Goal: Task Accomplishment & Management: Complete application form

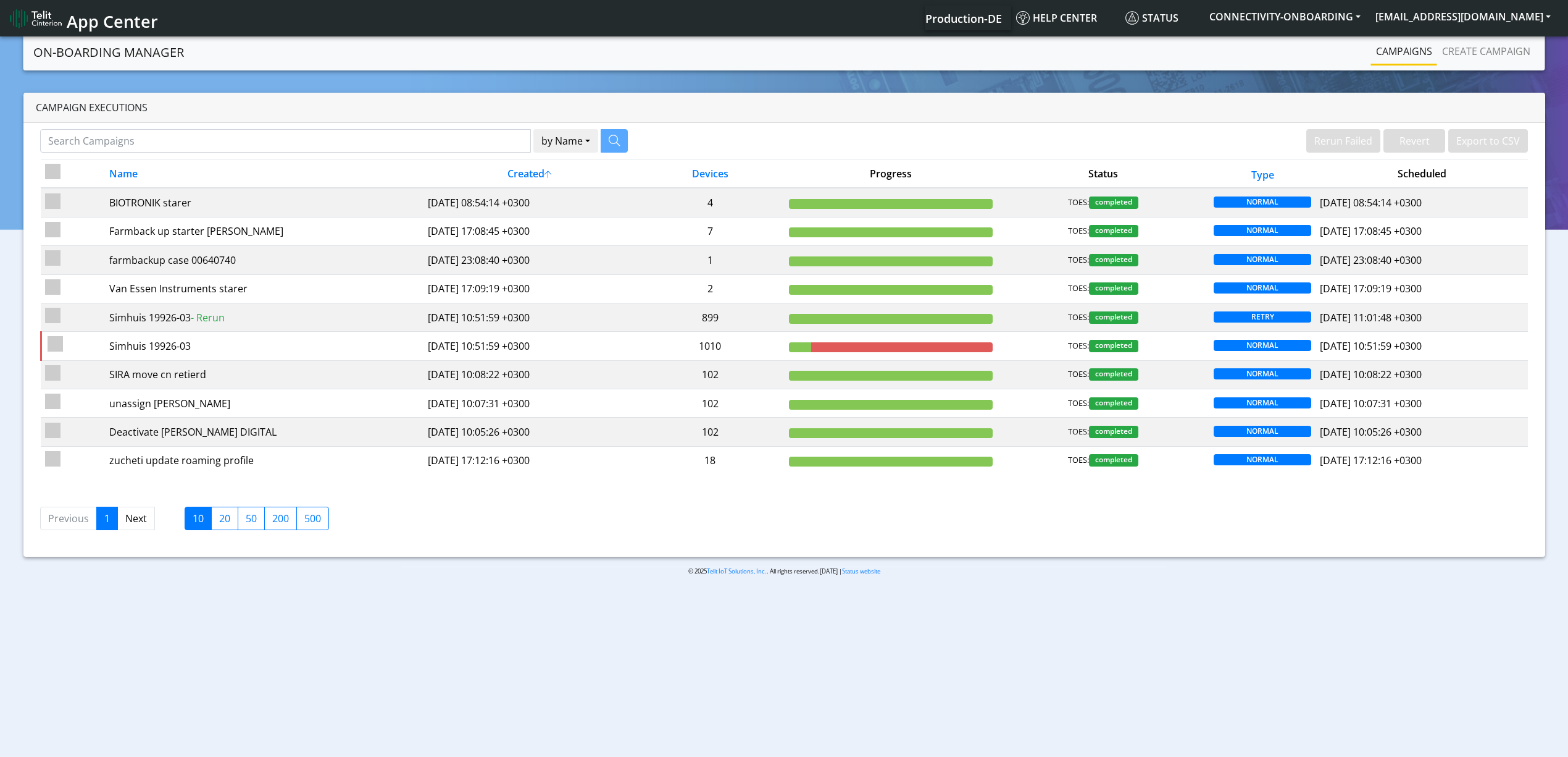
click at [561, 610] on body "App Center Production-DE Help center Status CONNECTIVITY-ONBOARDING yaniv.avrah…" at bounding box center [784, 397] width 1568 height 727
click at [491, 135] on input "Search Campaigns" at bounding box center [286, 140] width 491 height 24
paste input "13278"
type input "13278"
click at [602, 145] on icon "button" at bounding box center [599, 140] width 11 height 11
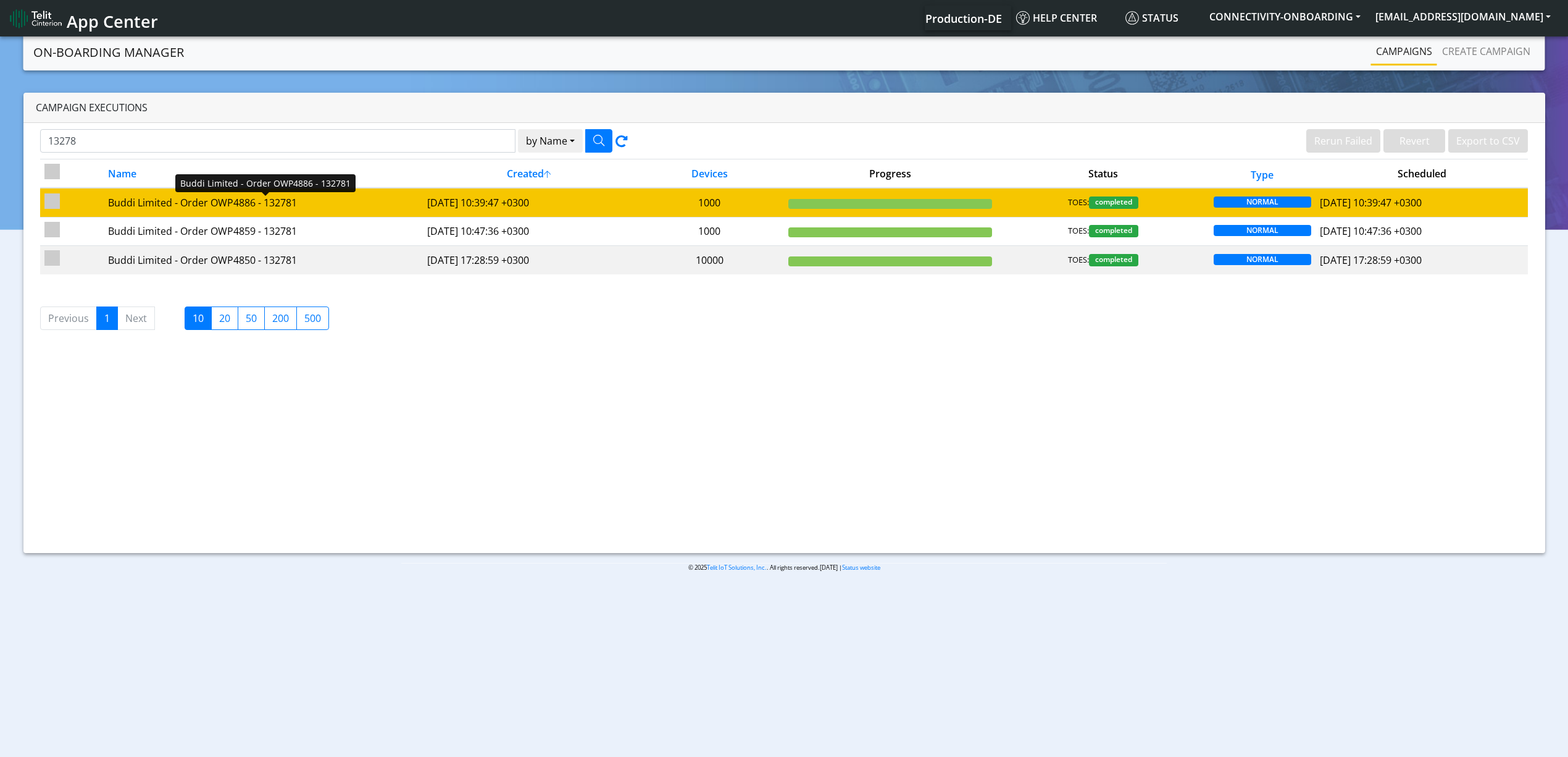
click at [281, 210] on div "Buddi Limited - Order OWP4886 - 132781" at bounding box center [263, 203] width 310 height 15
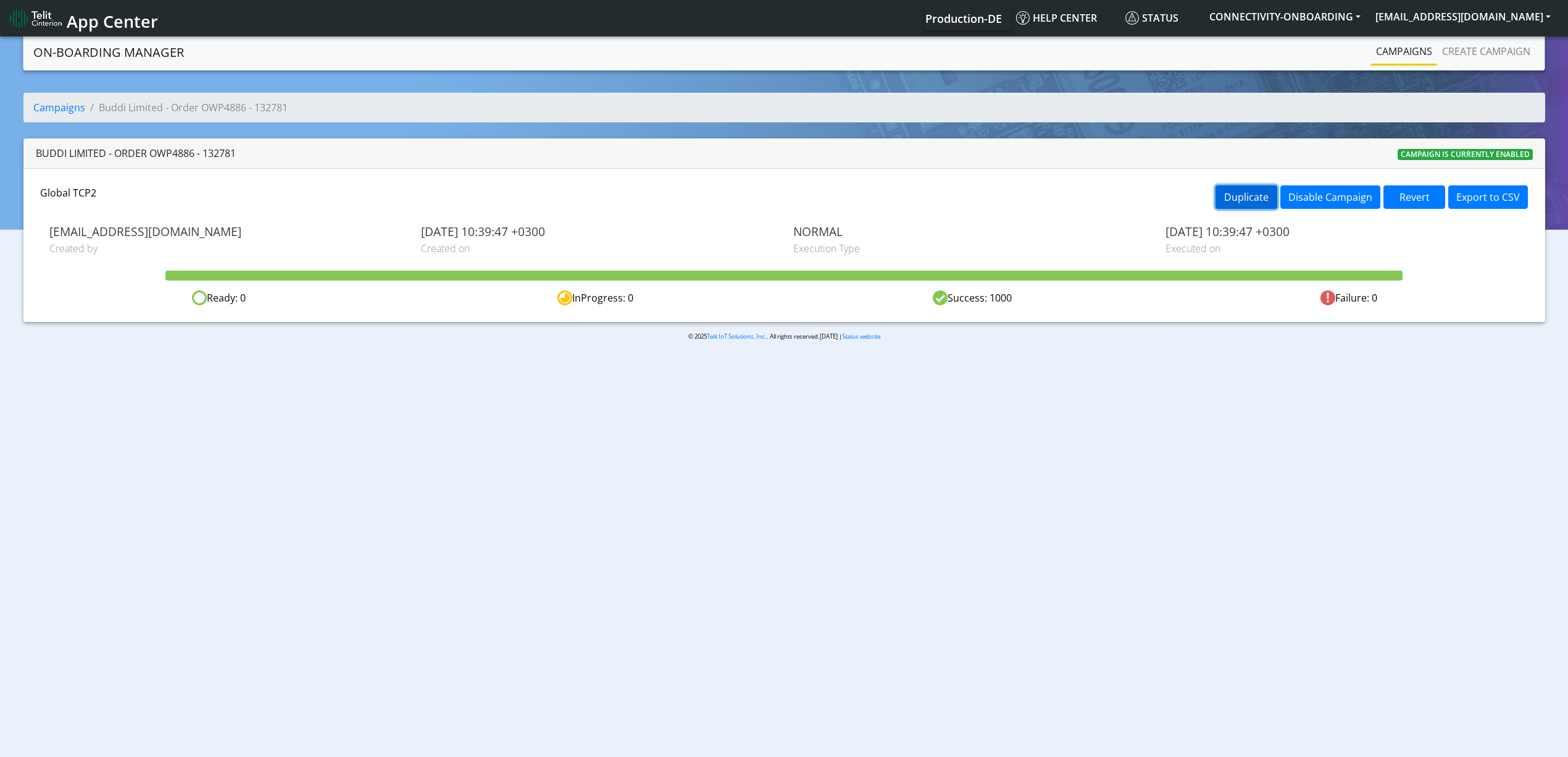
click at [1234, 206] on button "Duplicate" at bounding box center [1246, 197] width 62 height 24
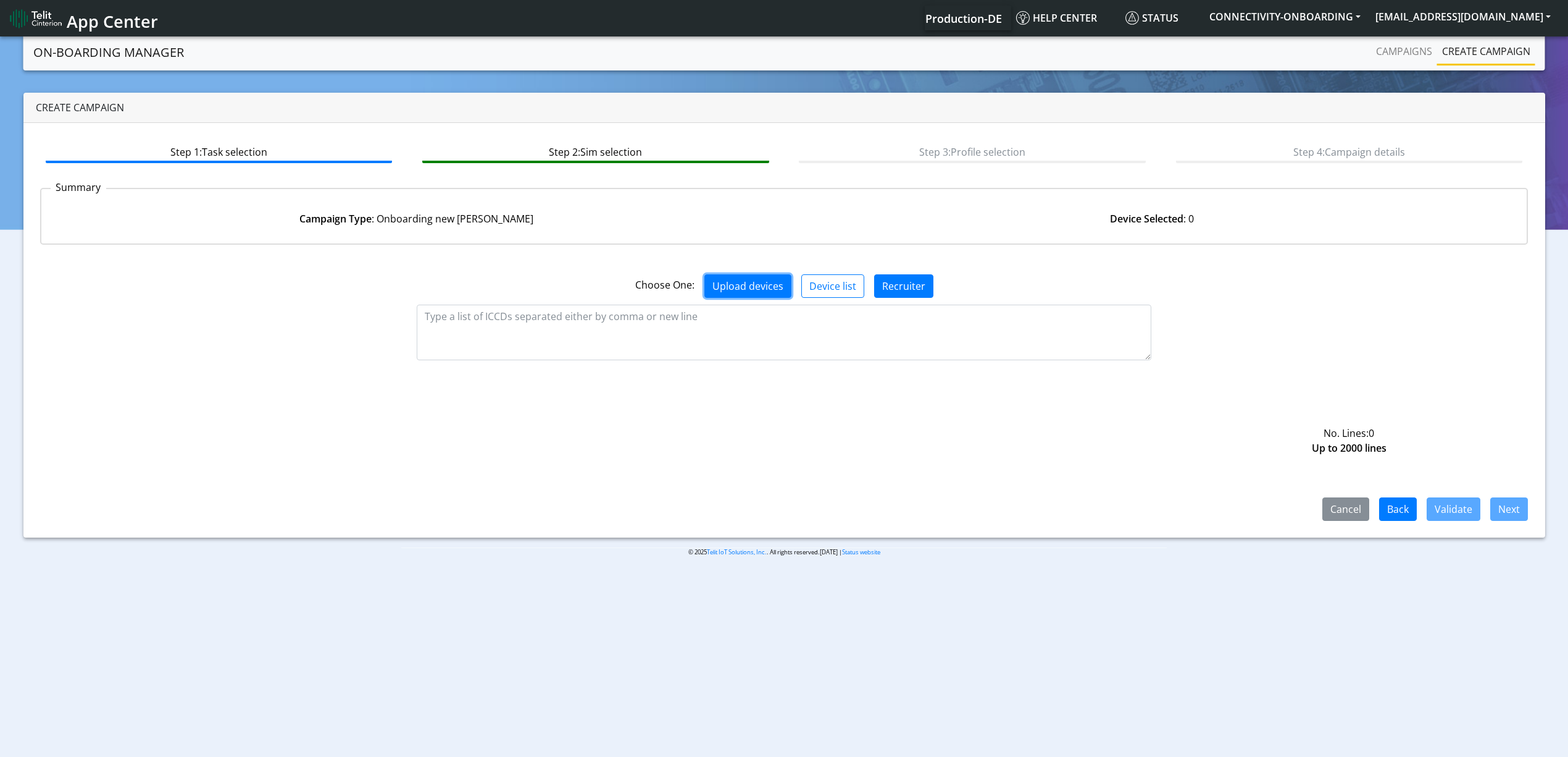
click at [763, 287] on button "Upload devices" at bounding box center [748, 286] width 87 height 24
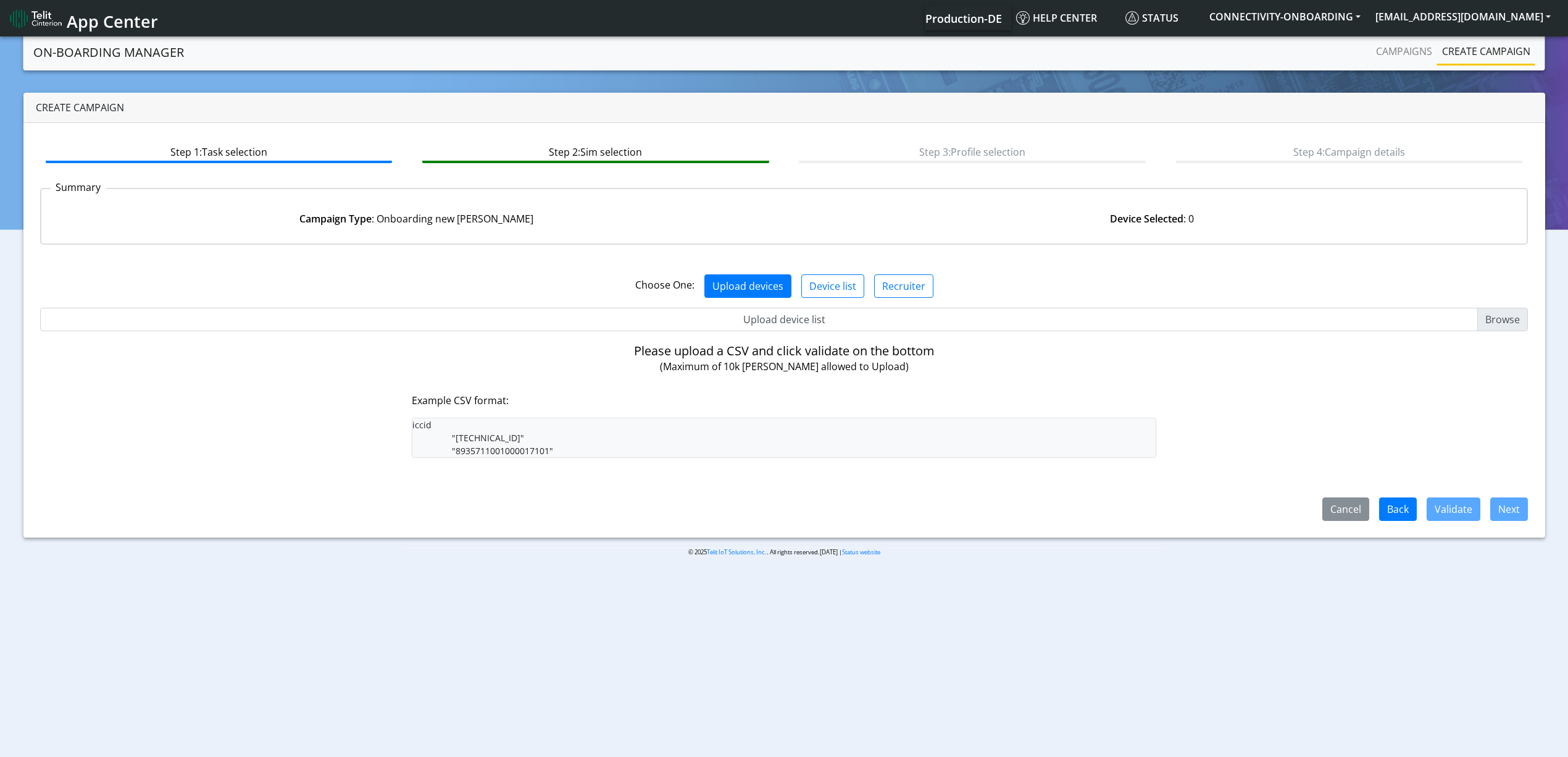
click at [782, 322] on input "Upload device list" at bounding box center [784, 319] width 1488 height 24
type input "C:\fakepath\Im not your buddi.csv"
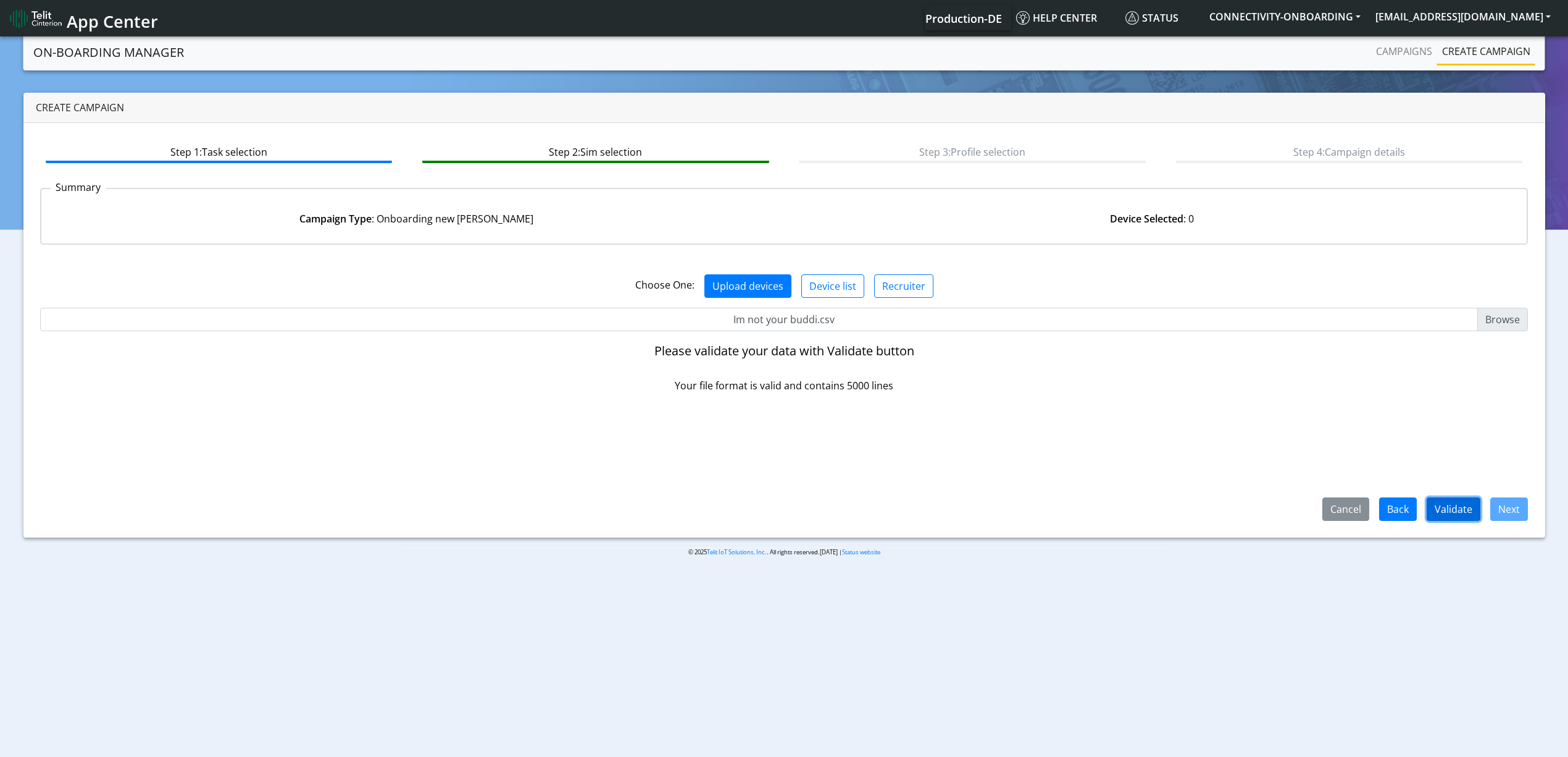
click at [1467, 507] on button "Validate" at bounding box center [1453, 509] width 53 height 24
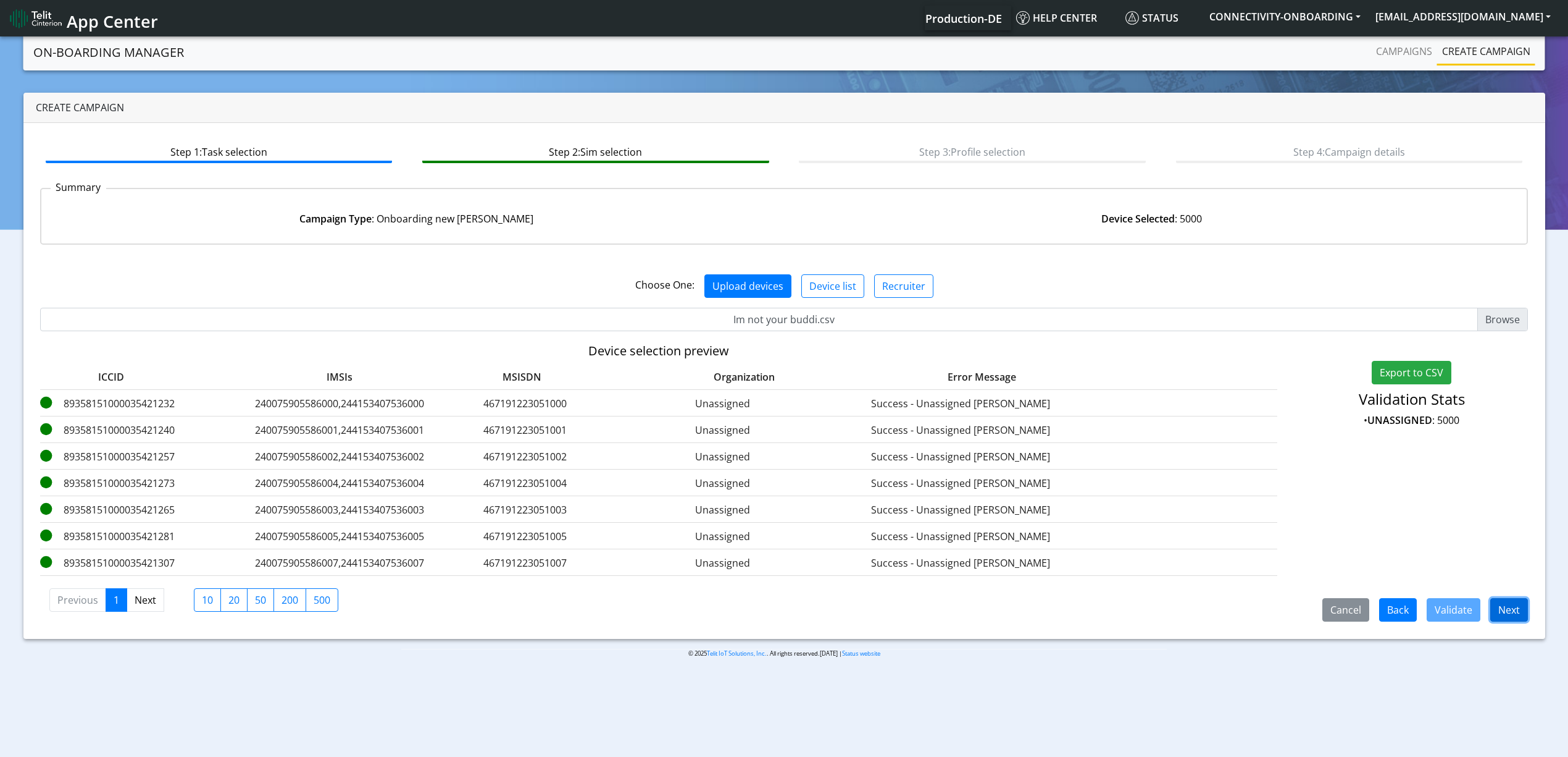
click at [1498, 609] on button "Next" at bounding box center [1510, 609] width 38 height 24
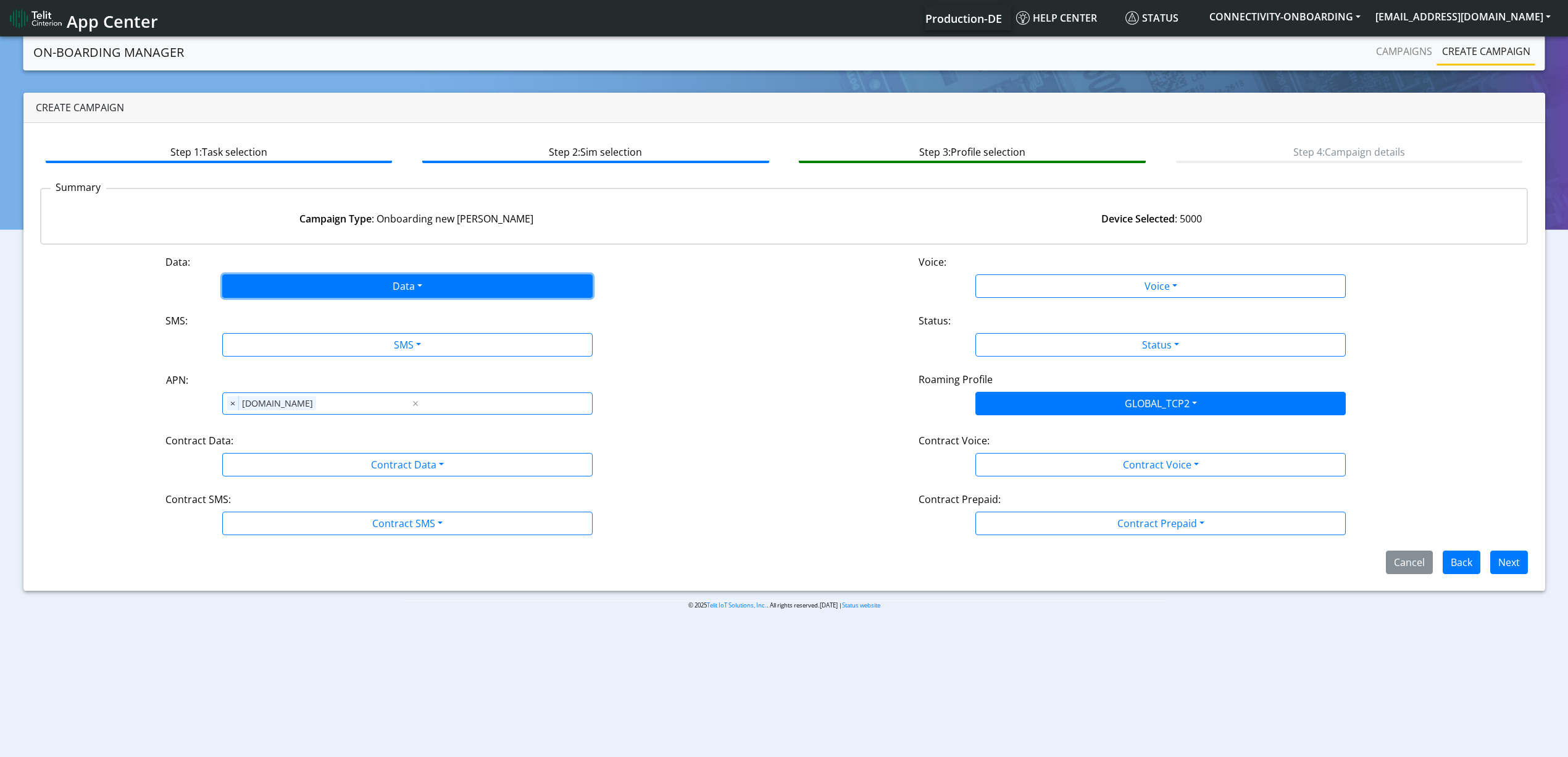
click at [308, 286] on button "Data" at bounding box center [408, 286] width 371 height 24
click at [259, 336] on button "Enabled" at bounding box center [408, 335] width 369 height 20
click at [283, 347] on button "SMS" at bounding box center [408, 345] width 371 height 24
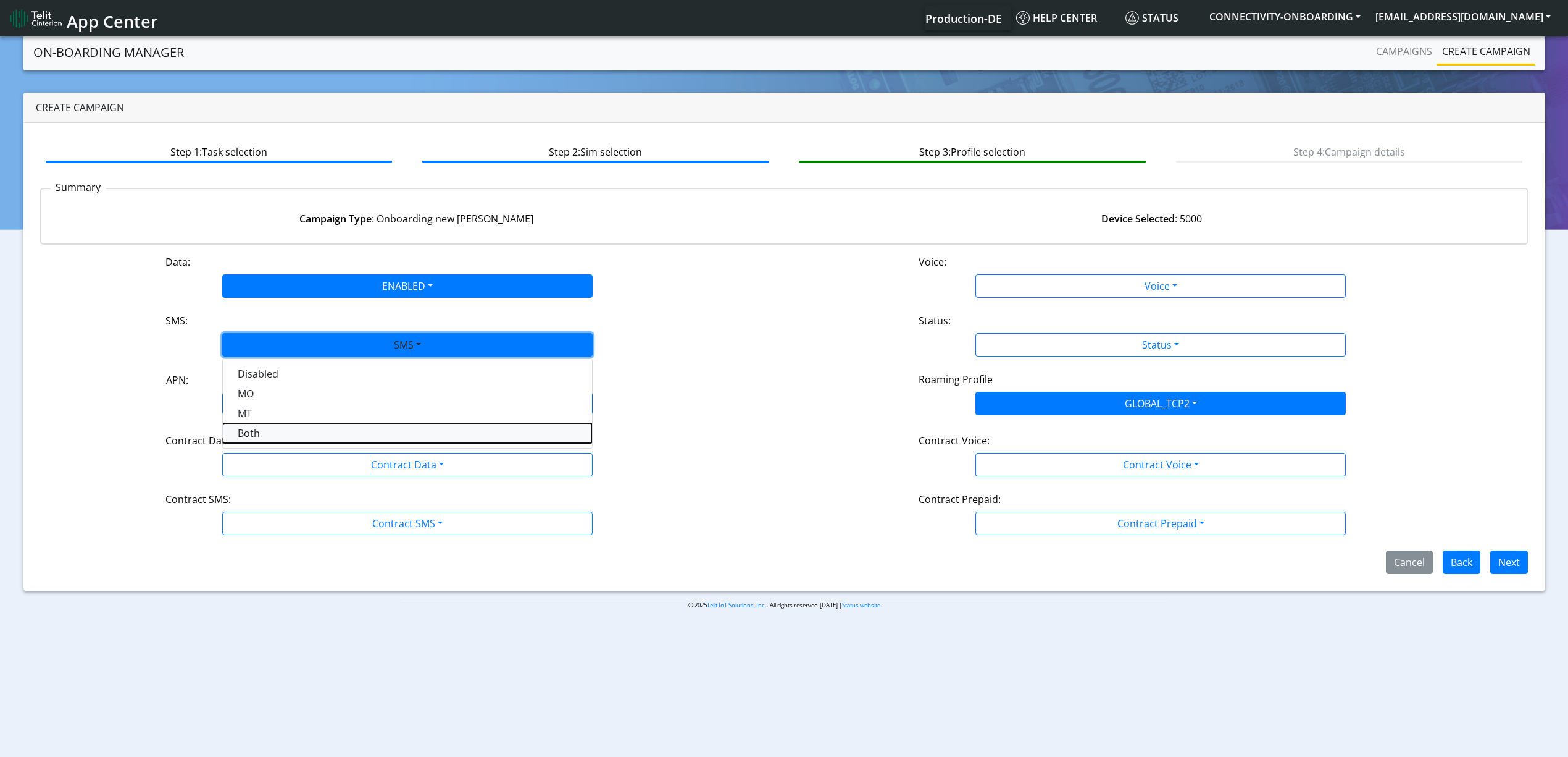
click at [270, 438] on button "Both" at bounding box center [408, 433] width 369 height 20
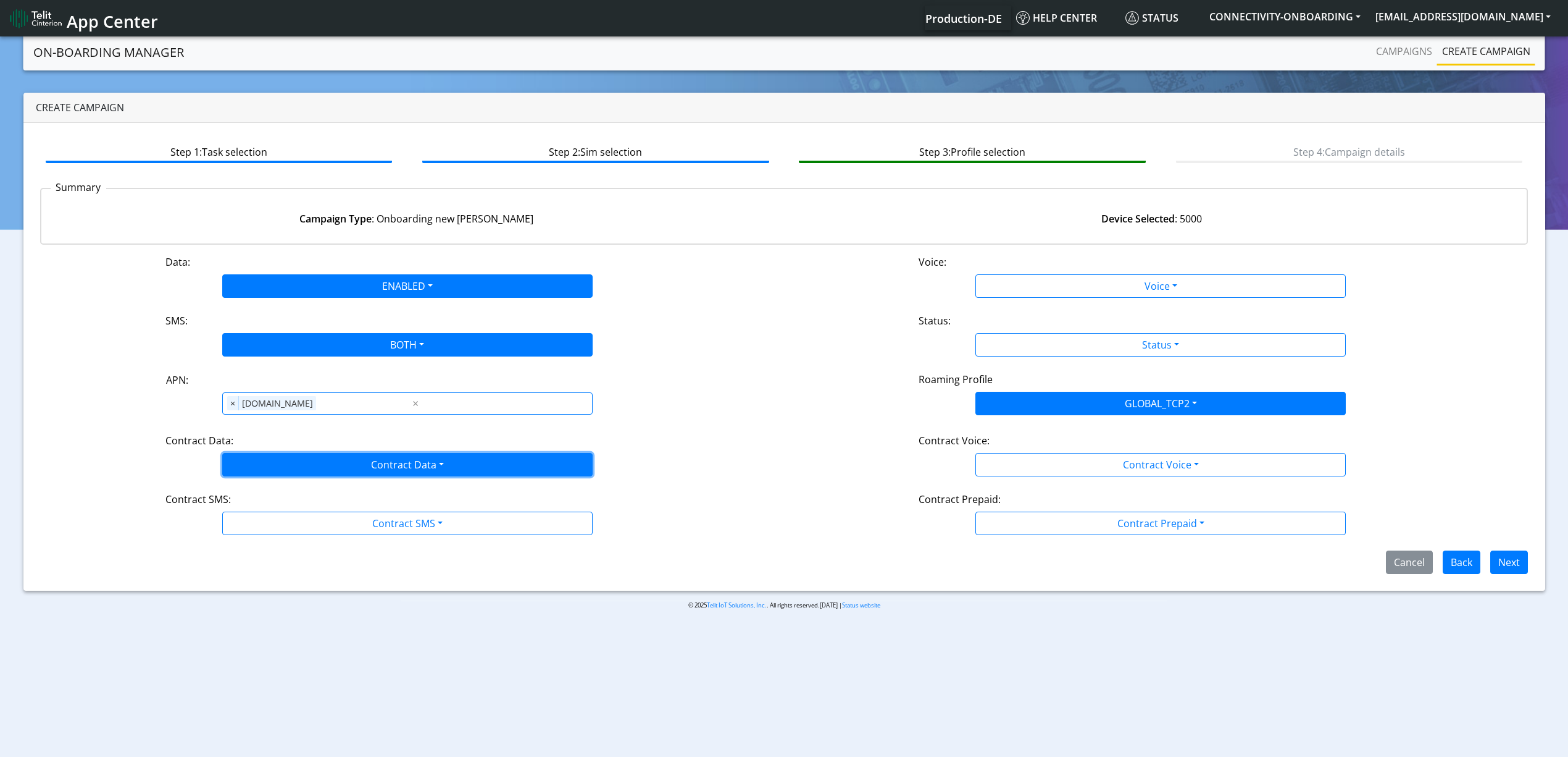
click at [292, 461] on button "Contract Data" at bounding box center [408, 465] width 371 height 24
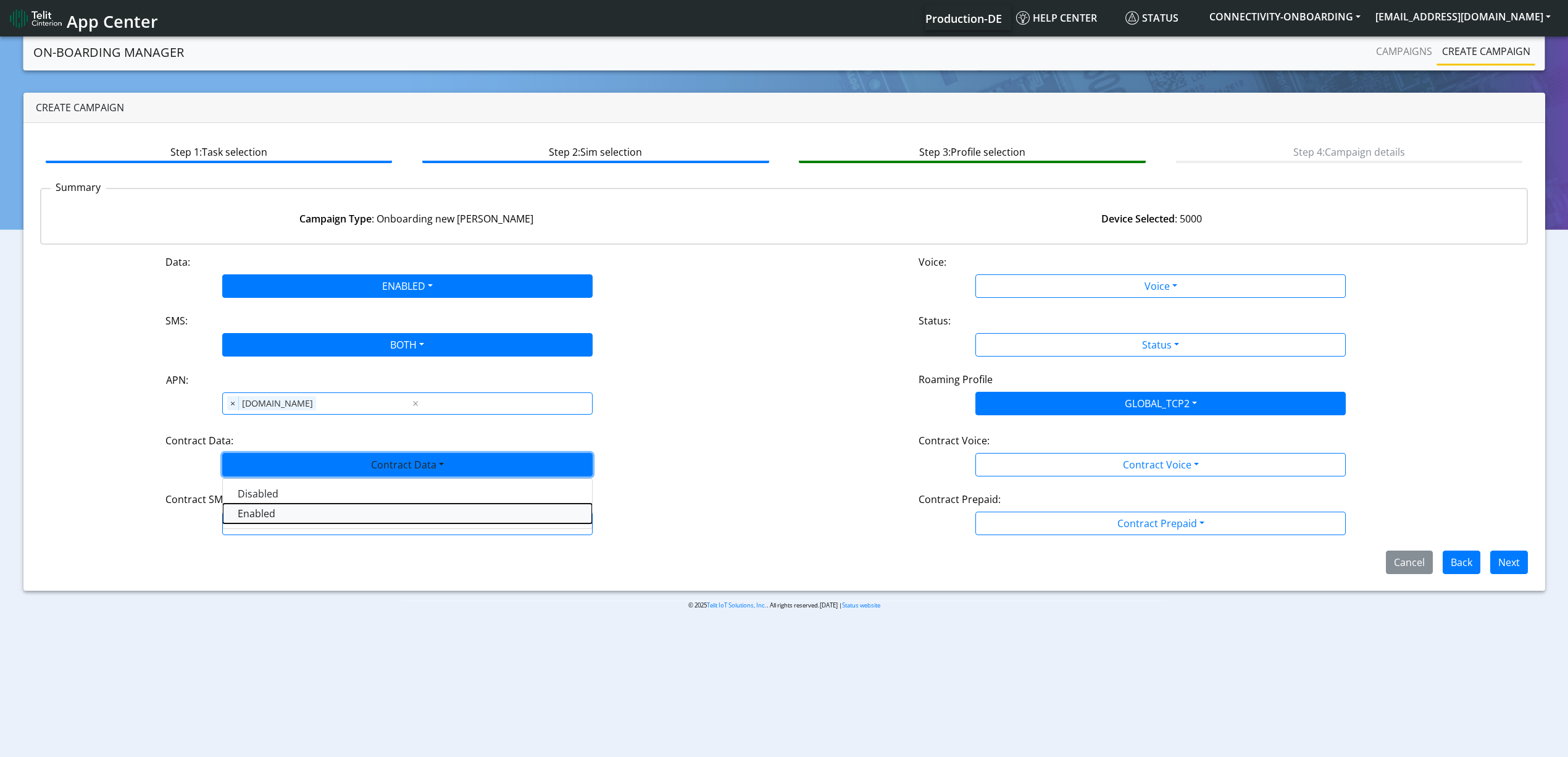
click at [263, 517] on Dataenabled-dropdown "Enabled" at bounding box center [408, 513] width 369 height 20
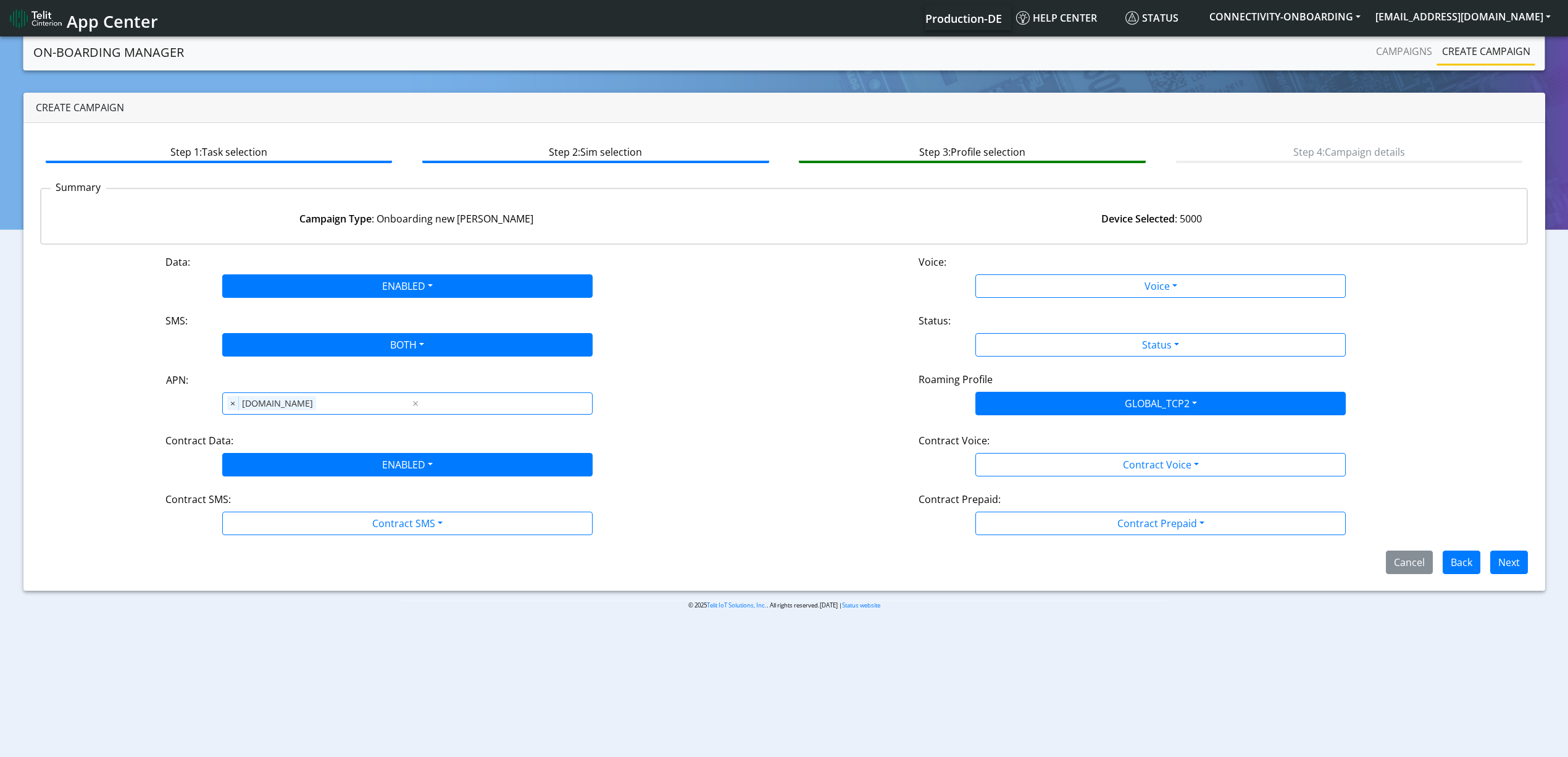
click at [278, 541] on div "Data: ENABLED Disabled Enabled Voice: Voice Disabled Enabled SMS: BOTH Disabled…" at bounding box center [784, 414] width 1488 height 319
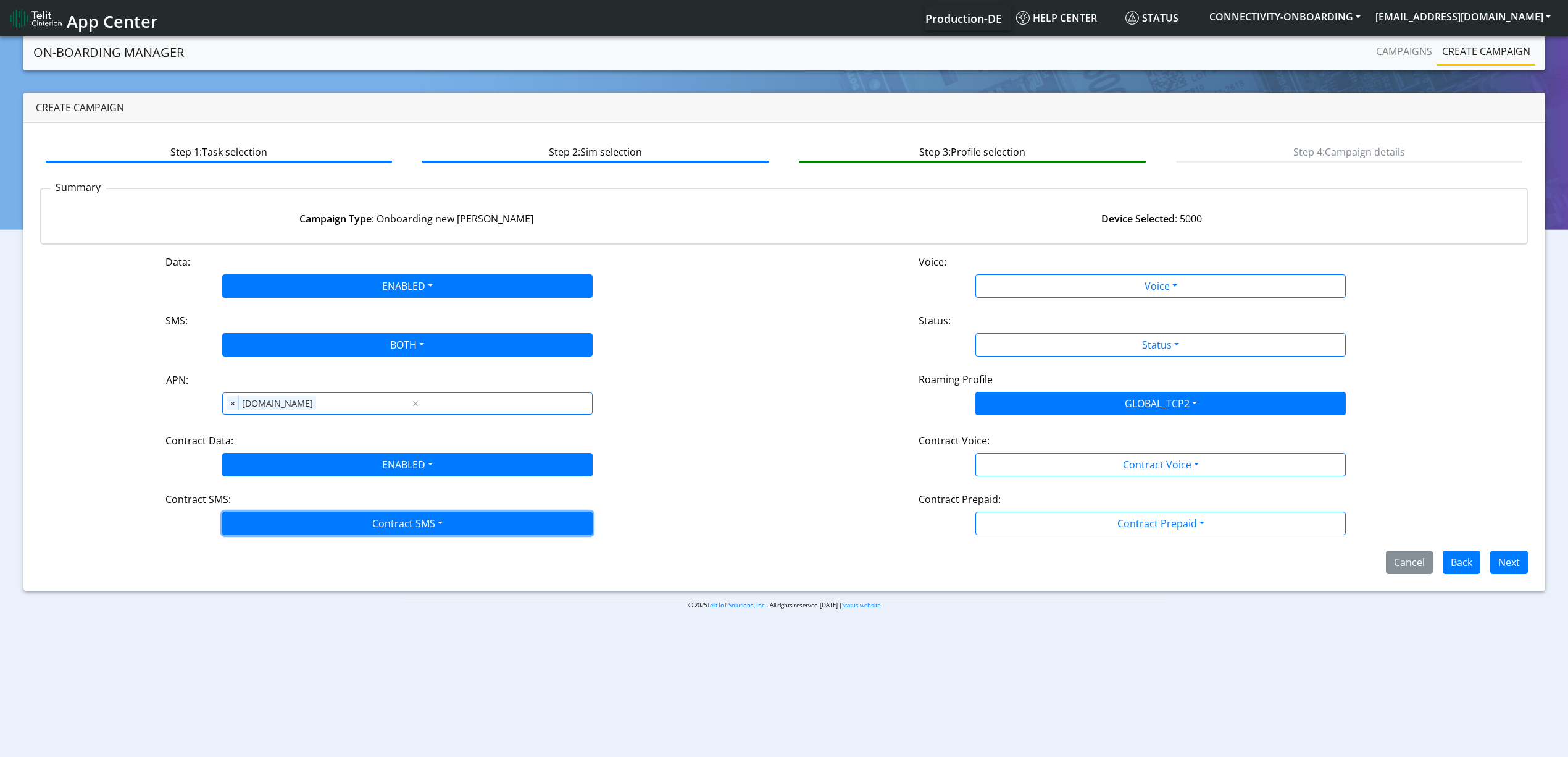
click at [277, 534] on button "Contract SMS" at bounding box center [408, 523] width 371 height 24
click at [276, 611] on SMSboth-dropdown "Both" at bounding box center [408, 612] width 369 height 20
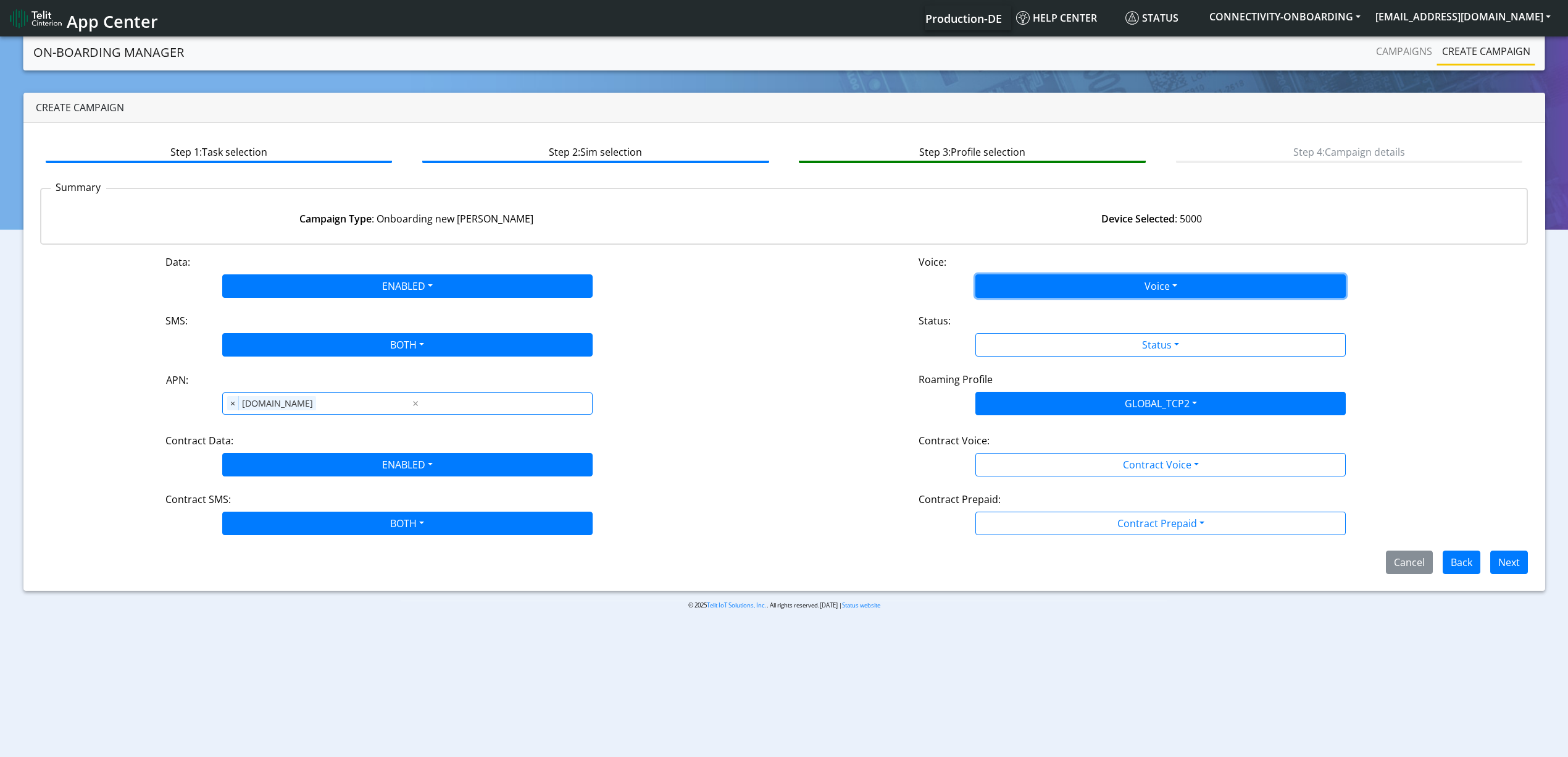
click at [1008, 284] on button "Voice" at bounding box center [1161, 286] width 371 height 24
click at [1009, 306] on button "Disabled" at bounding box center [1161, 315] width 369 height 20
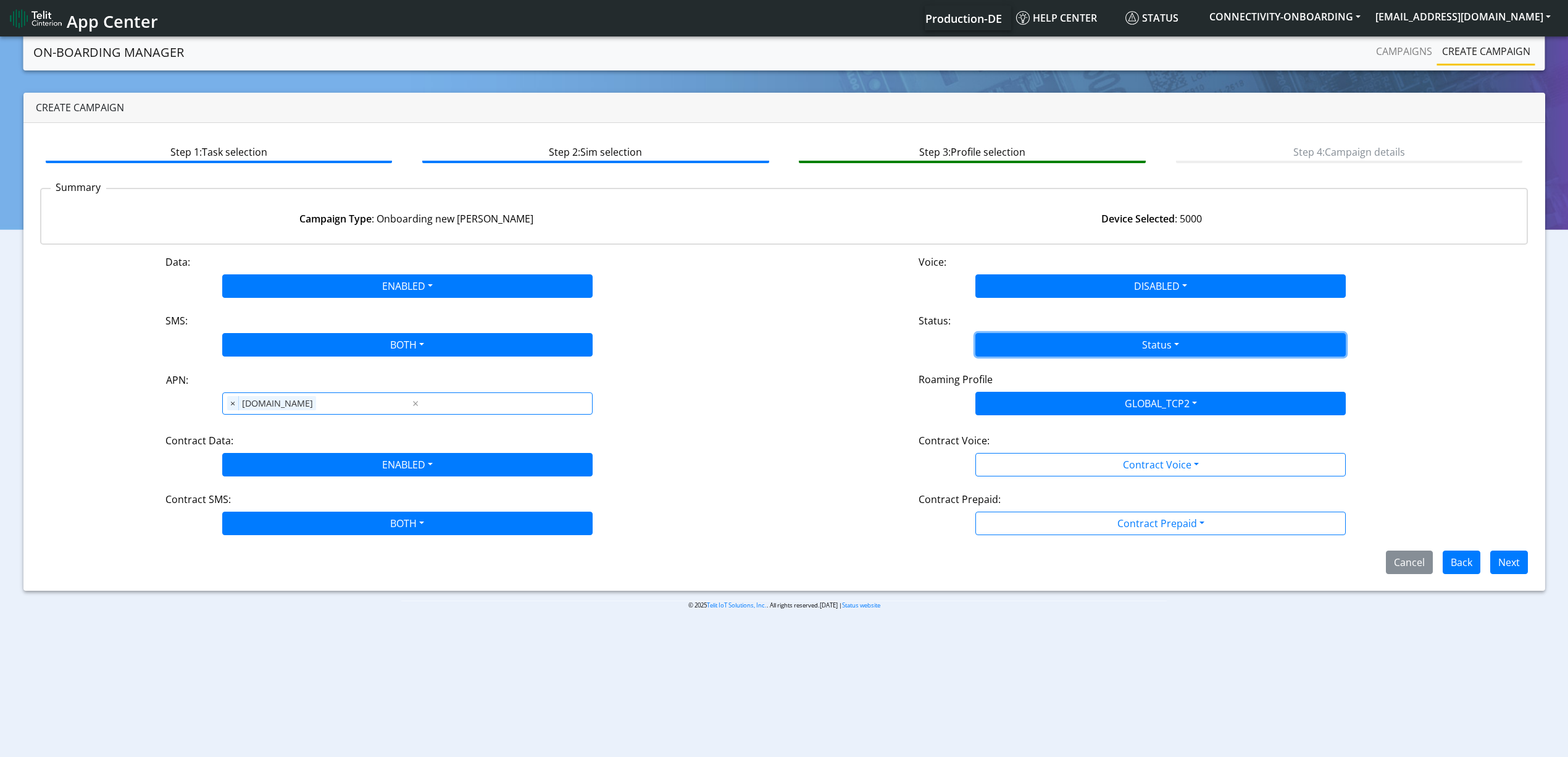
click at [1016, 339] on button "Status" at bounding box center [1161, 345] width 371 height 24
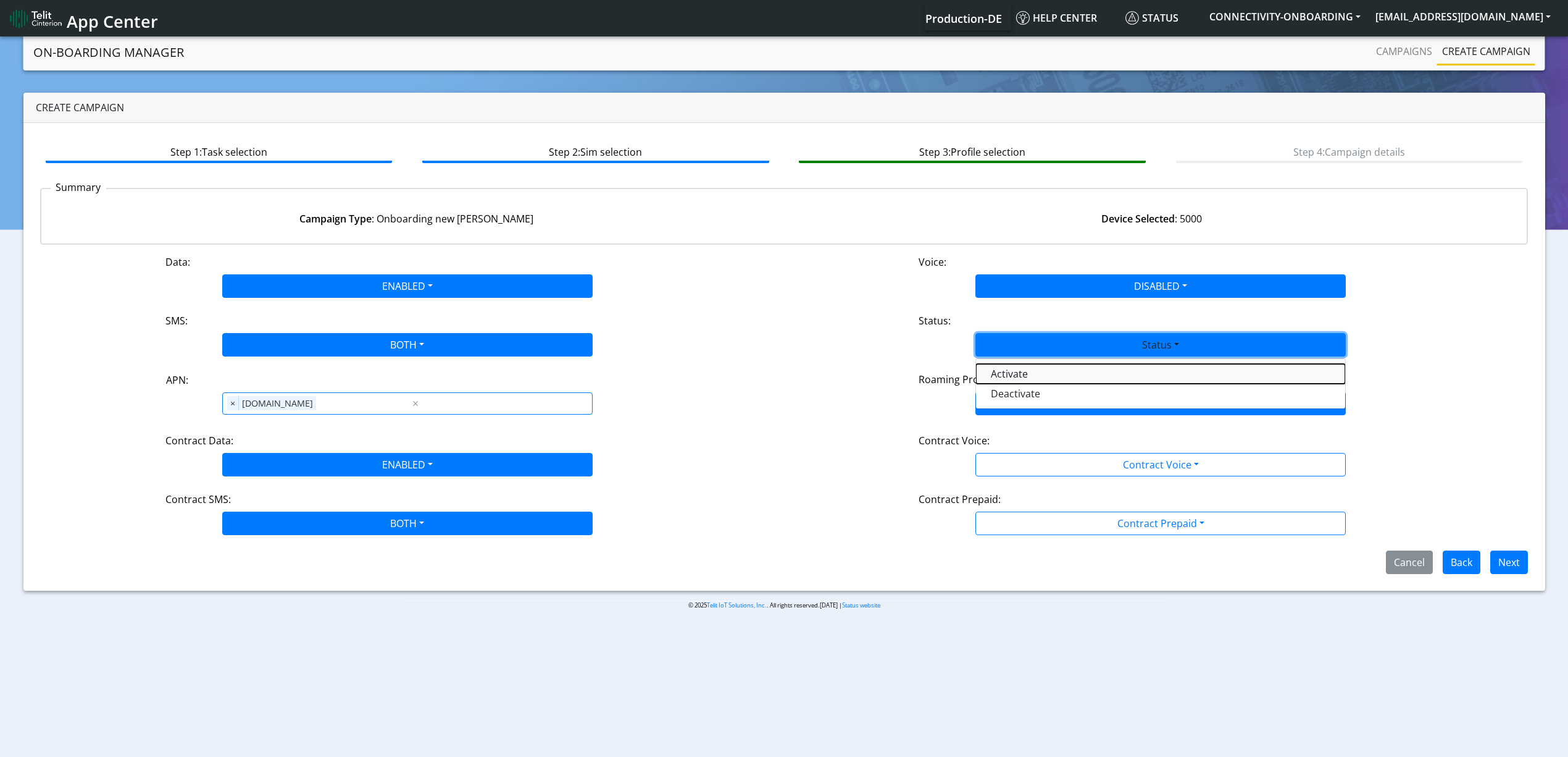
click at [1016, 376] on button "Activate" at bounding box center [1161, 374] width 369 height 20
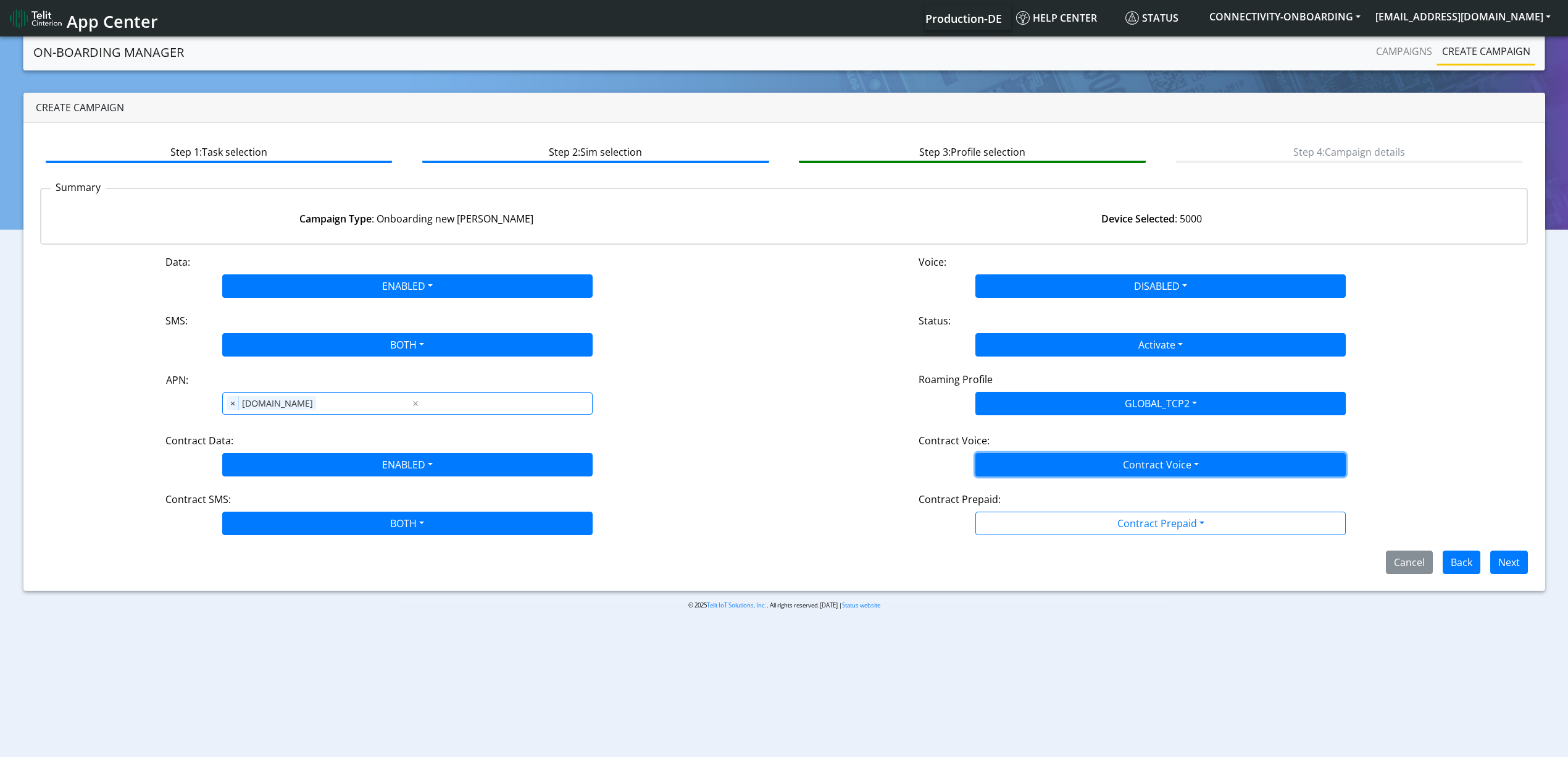
click at [1043, 460] on button "Contract Voice" at bounding box center [1161, 465] width 371 height 24
click at [1028, 485] on Voicedisabled-dropdown "Disabled" at bounding box center [1161, 493] width 369 height 20
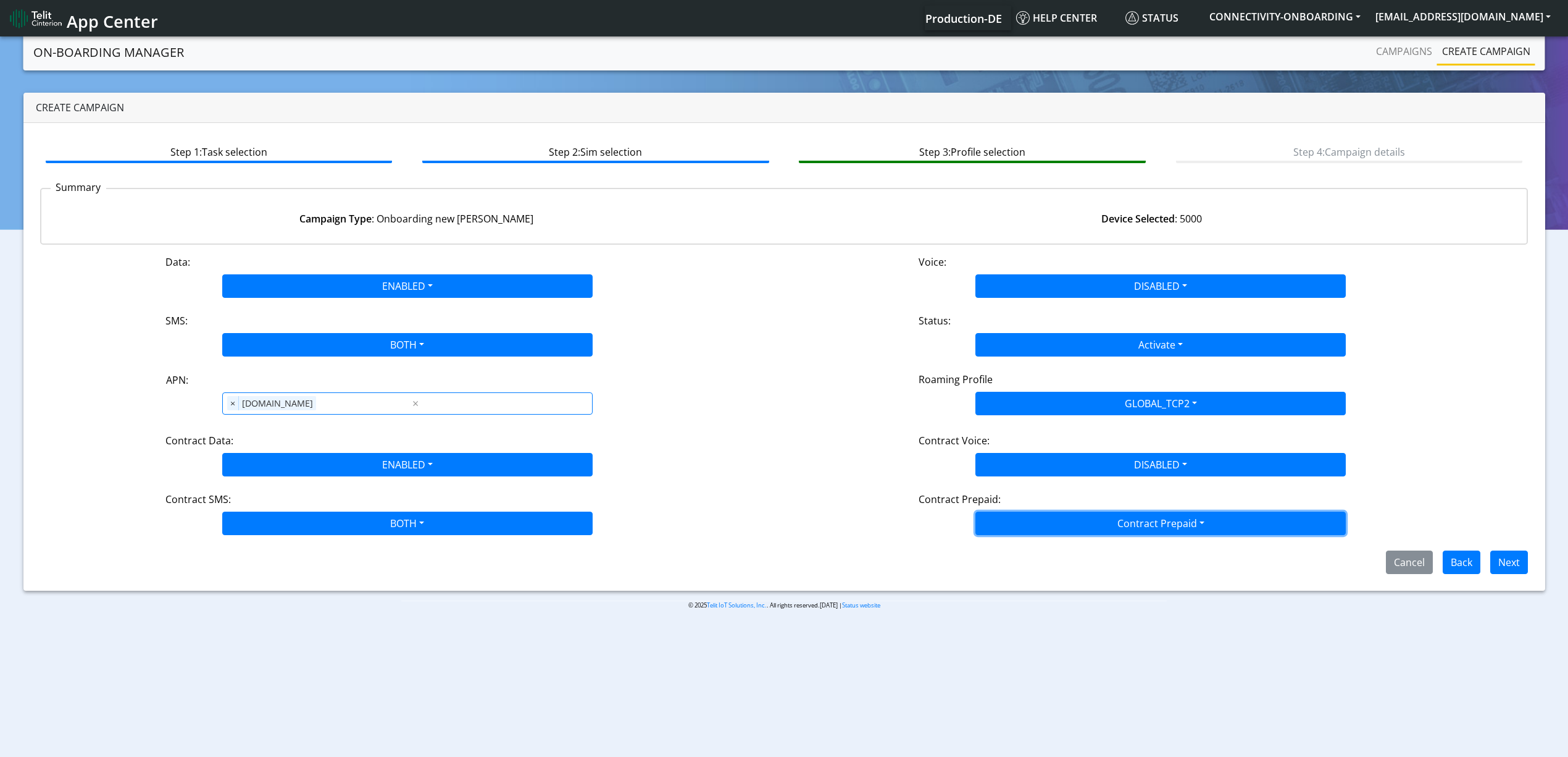
click at [1026, 519] on button "Contract Prepaid" at bounding box center [1161, 523] width 371 height 24
click at [1019, 567] on Prepaidnotprepaid-dropdown "No" at bounding box center [1161, 572] width 369 height 20
click at [1521, 557] on button "Next" at bounding box center [1510, 562] width 38 height 24
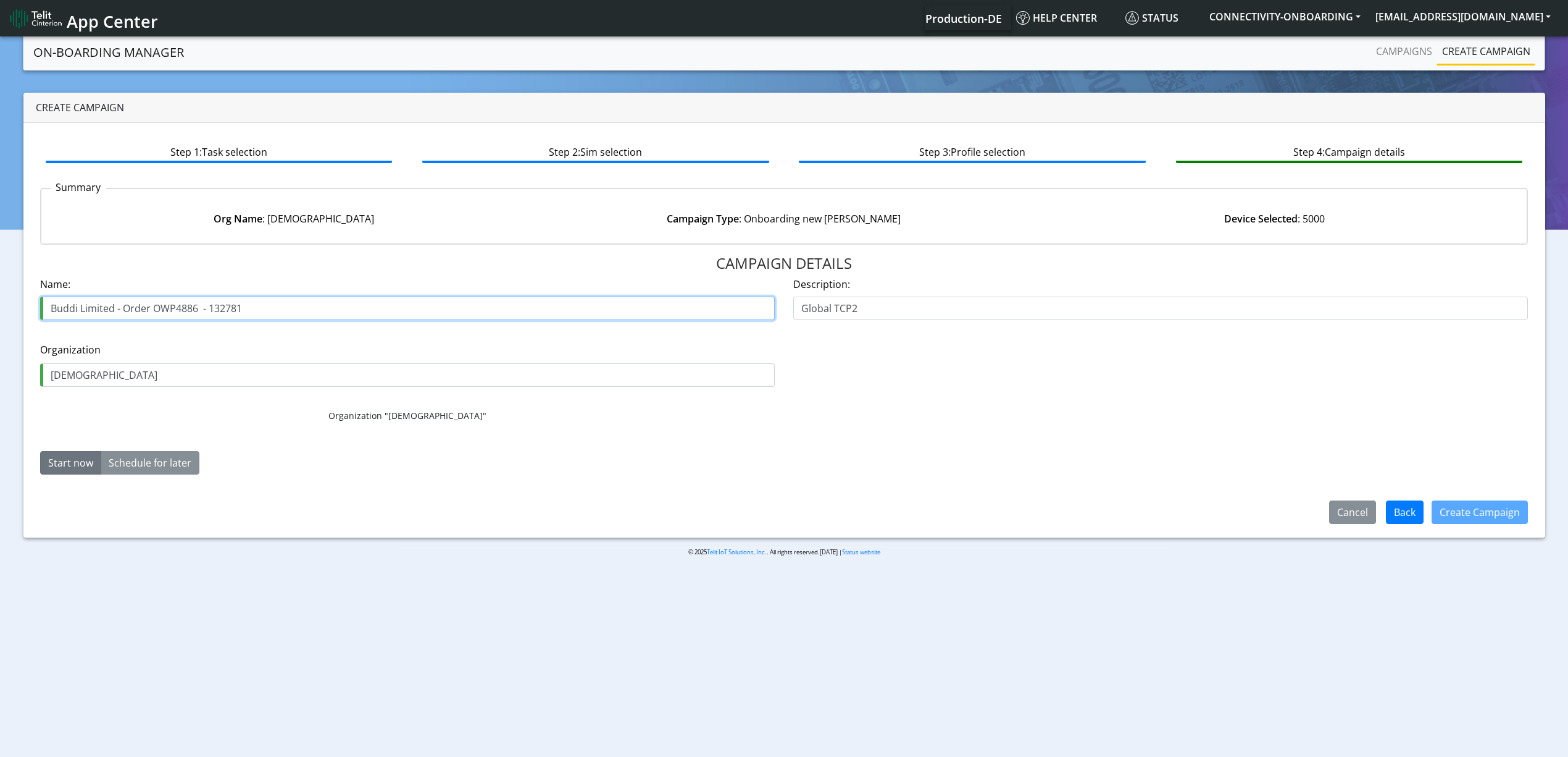
click at [193, 302] on input "Buddi Limited - Order OWP4886 - 132781" at bounding box center [408, 308] width 735 height 24
click at [186, 304] on input "Buddi Limited - Order OWP4886 - 132781" at bounding box center [408, 308] width 735 height 24
paste input "94"
type input "Buddi Limited - Order OWP4946 - 132781"
click at [1465, 505] on button "Create Campaign" at bounding box center [1479, 512] width 96 height 24
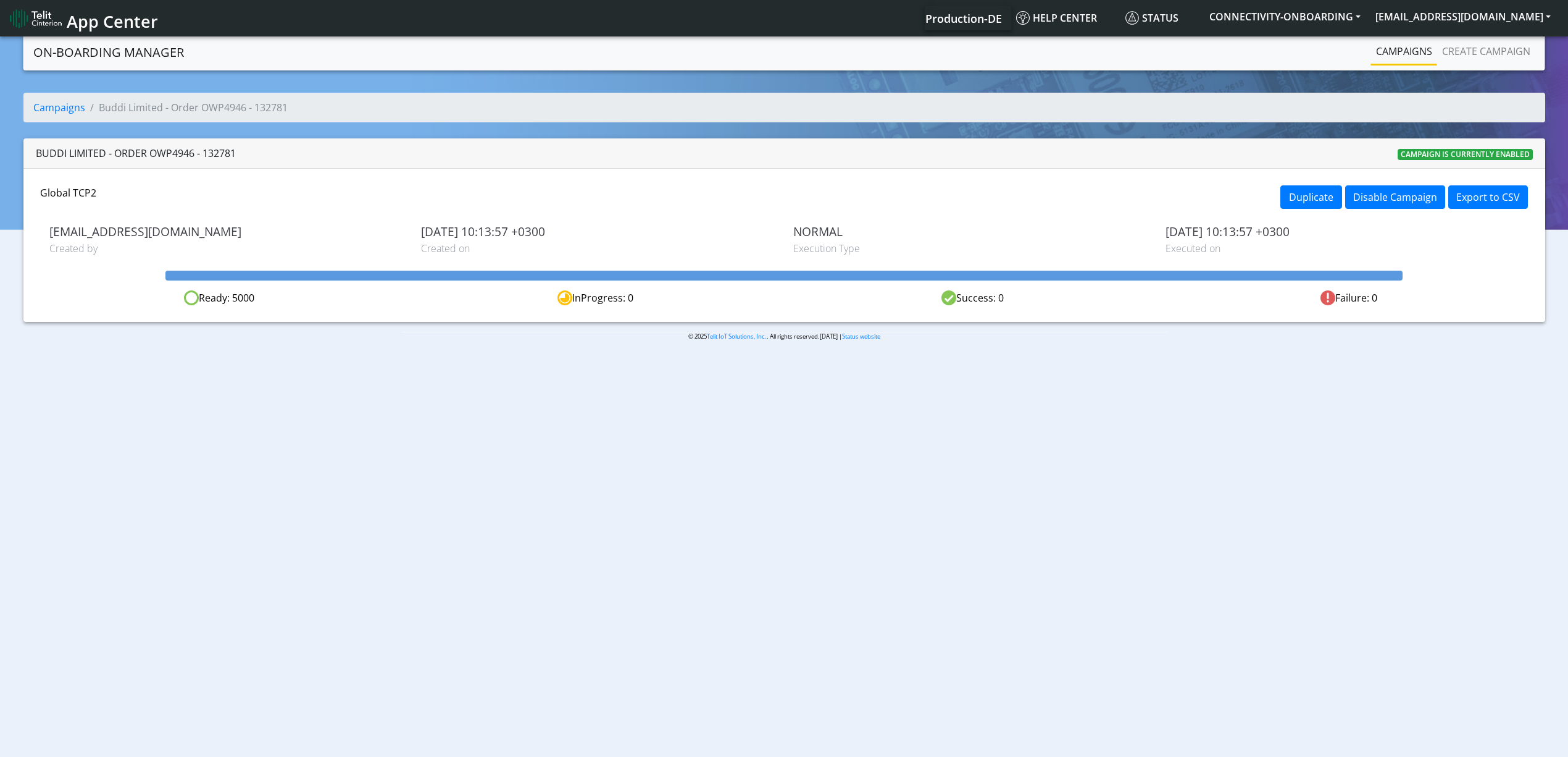
click at [827, 434] on body "App Center Production-DE Help center Status CONNECTIVITY-ONBOARDING yaniv.avrah…" at bounding box center [784, 397] width 1568 height 727
click at [1414, 41] on link "Campaigns" at bounding box center [1404, 51] width 66 height 25
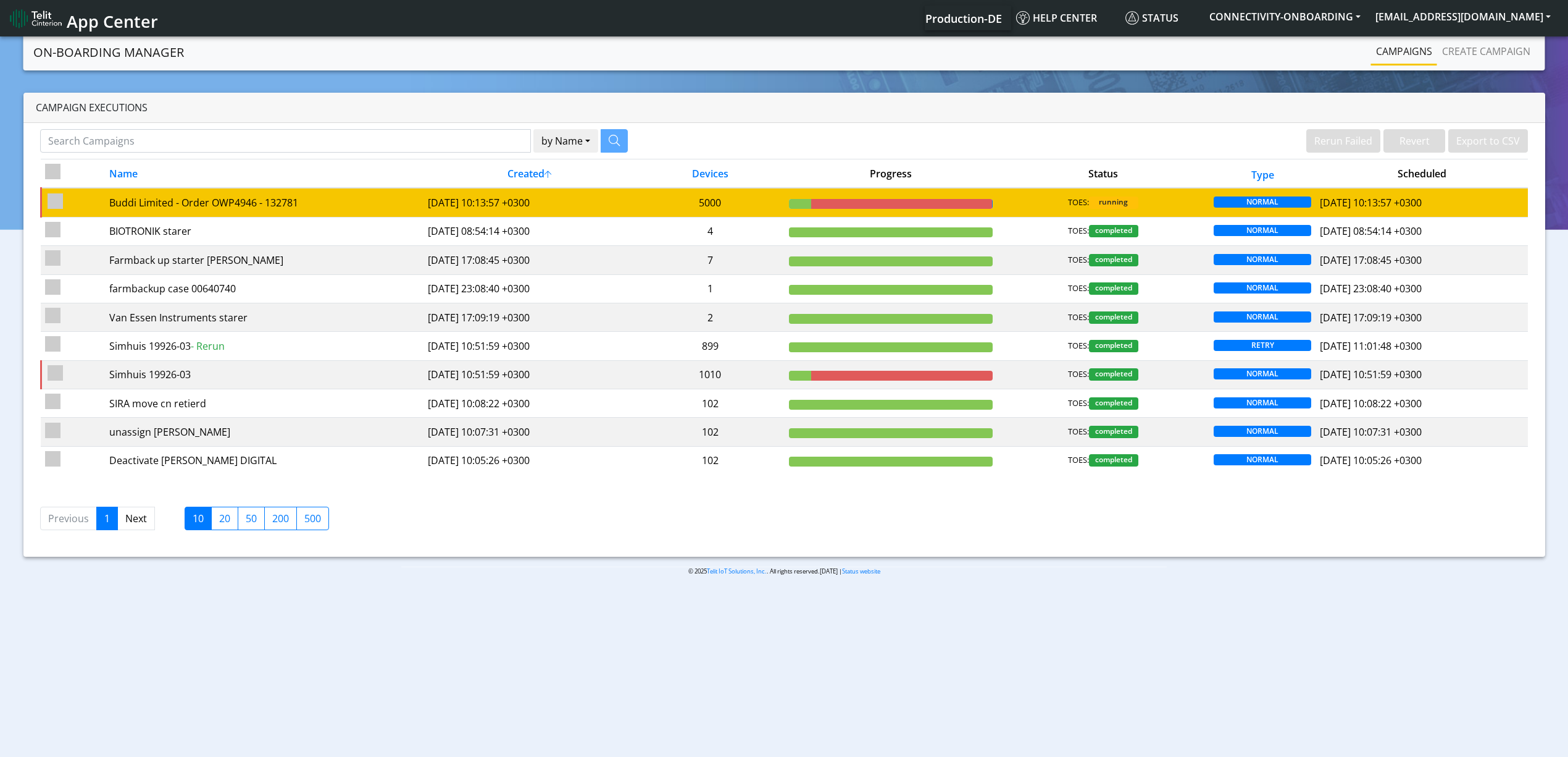
click at [433, 193] on td "[DATE] 10:13:57 +0300" at bounding box center [529, 202] width 213 height 29
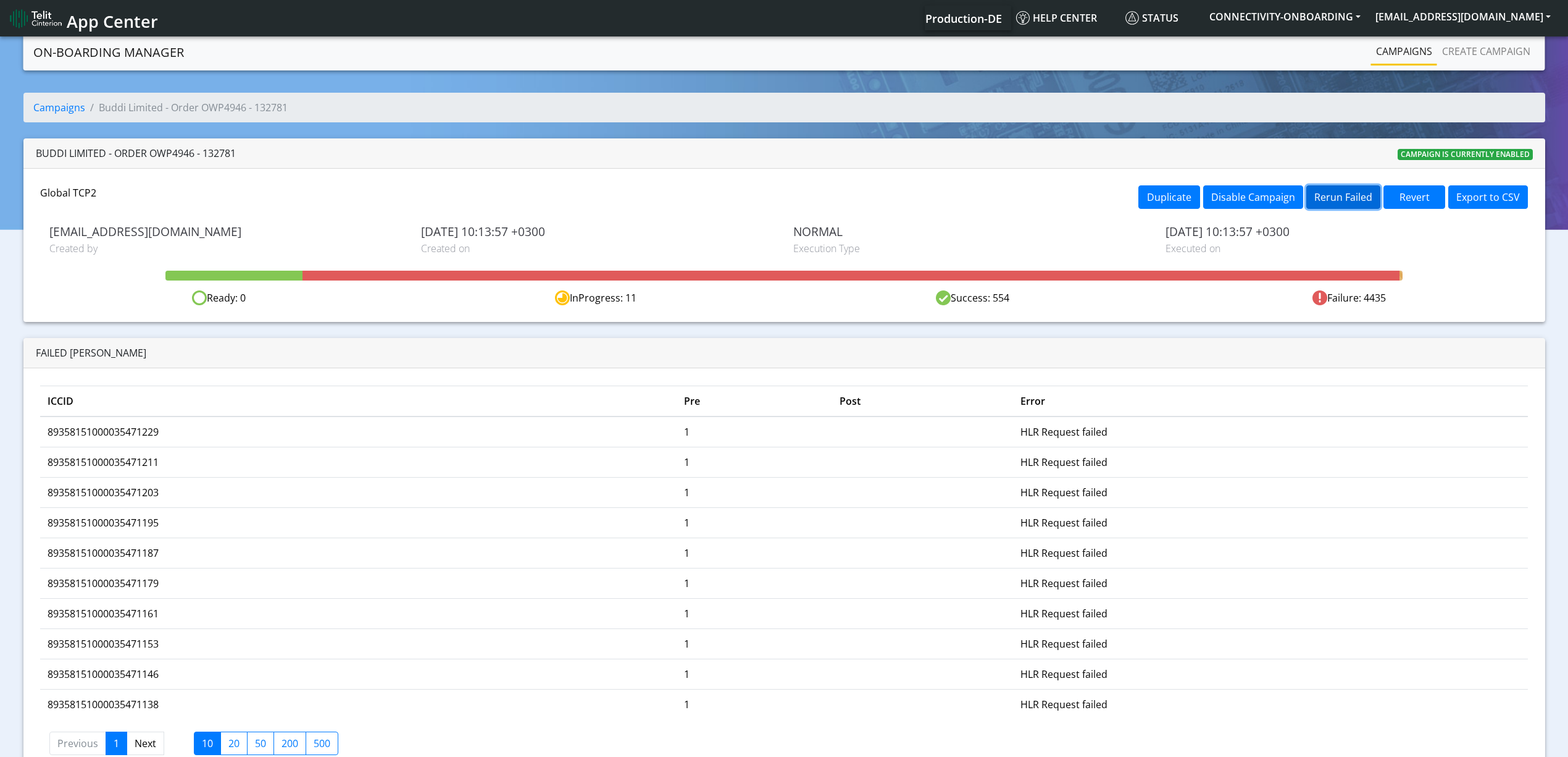
click at [1342, 188] on button "Rerun Failed" at bounding box center [1343, 197] width 74 height 24
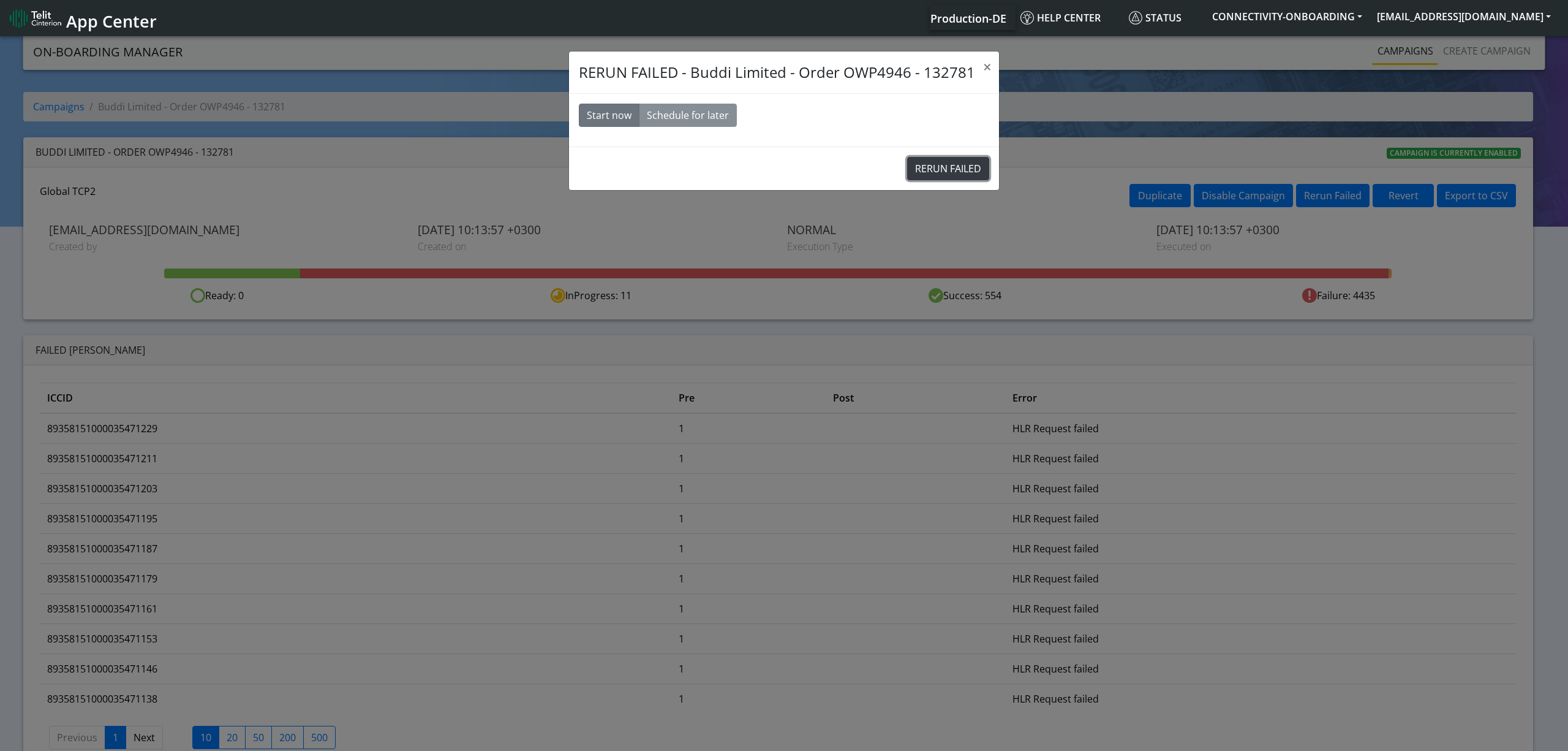
click at [969, 170] on button "RERUN FAILED" at bounding box center [948, 169] width 82 height 24
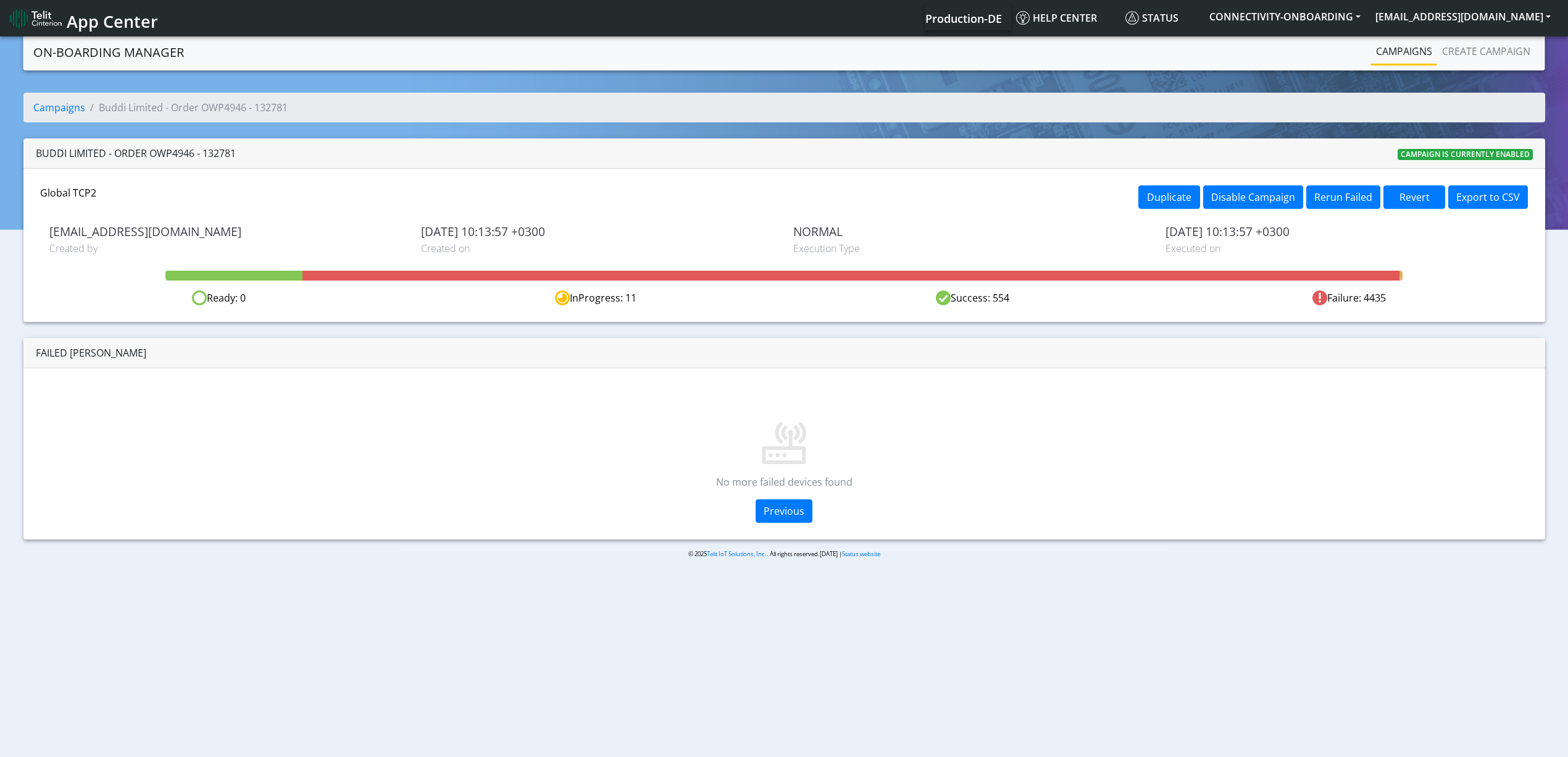
click at [1403, 61] on link "Campaigns" at bounding box center [1404, 51] width 66 height 25
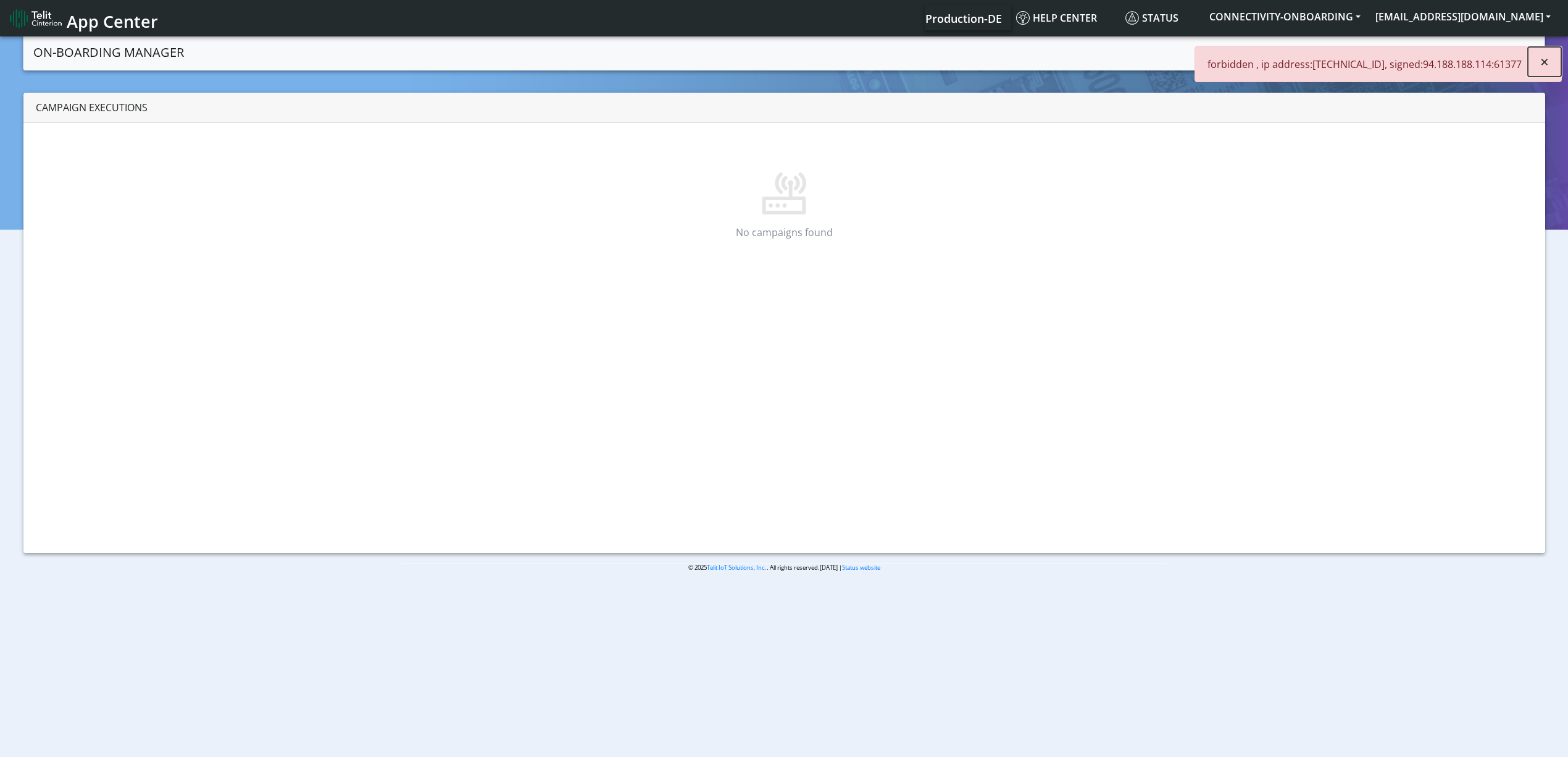
click at [1543, 66] on span "×" at bounding box center [1545, 61] width 9 height 21
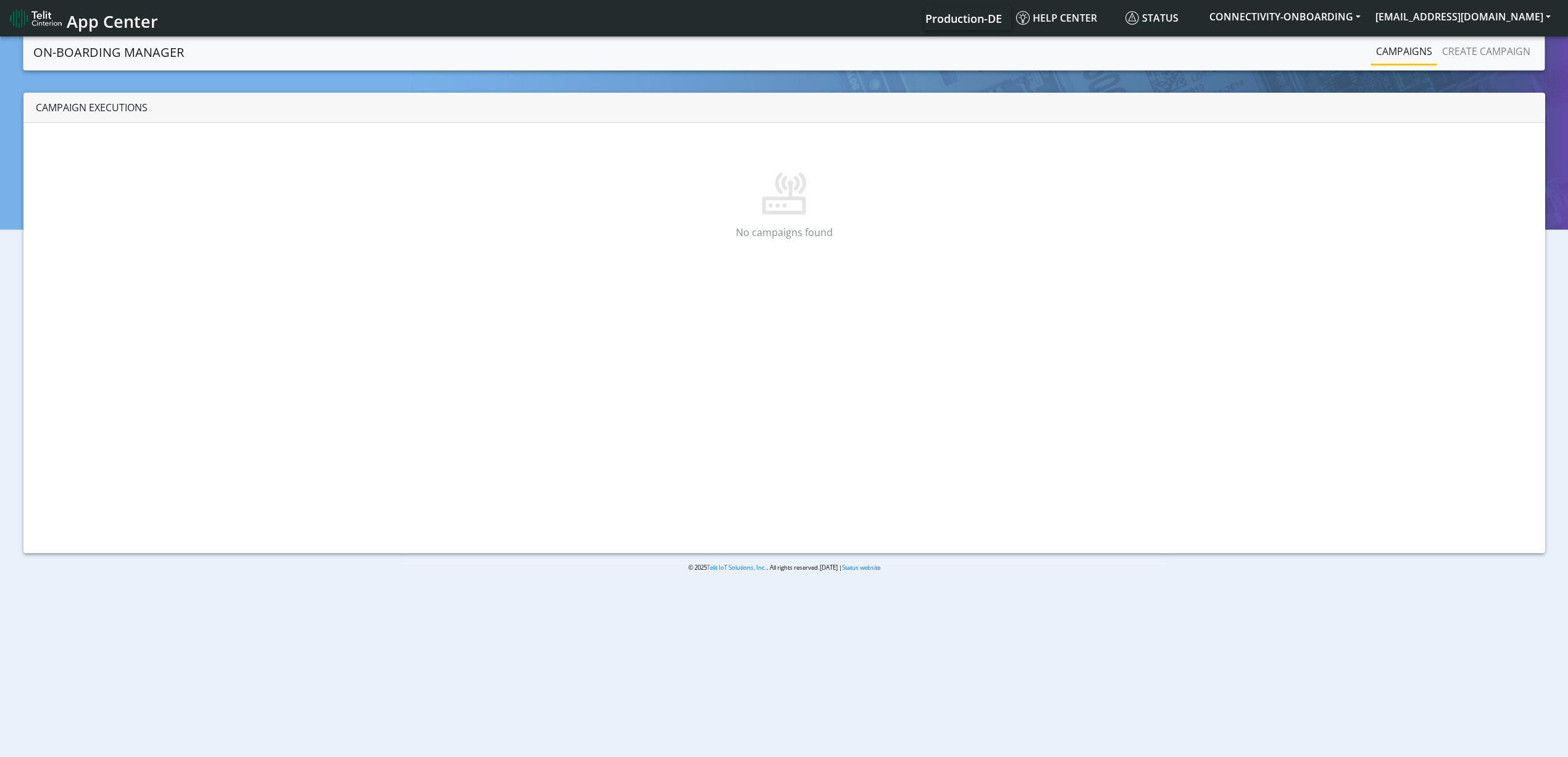
click at [1396, 55] on link "Campaigns" at bounding box center [1404, 51] width 66 height 25
click at [1387, 50] on link "Campaigns" at bounding box center [1404, 51] width 66 height 25
click at [1477, 50] on link "Create campaign" at bounding box center [1487, 51] width 98 height 25
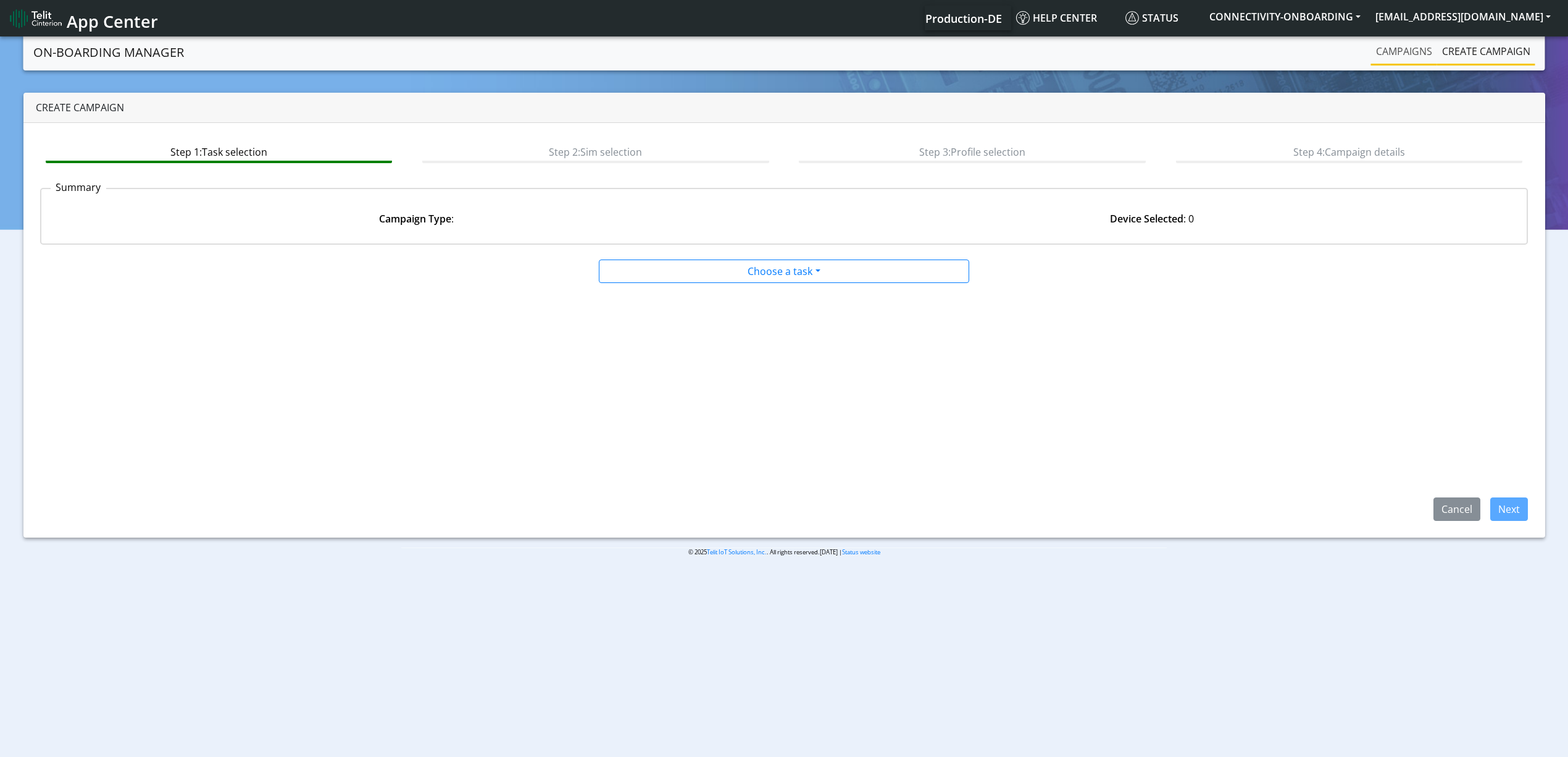
click at [1379, 55] on link "Campaigns" at bounding box center [1404, 51] width 66 height 25
